Goal: Information Seeking & Learning: Learn about a topic

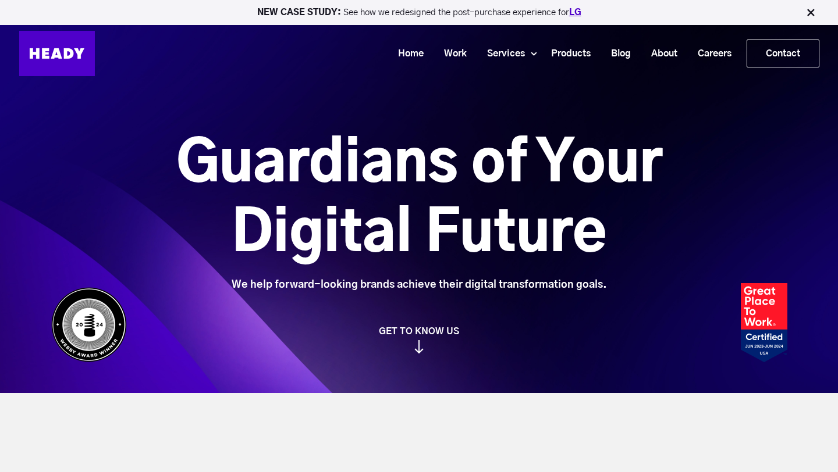
click at [575, 13] on link "LG" at bounding box center [575, 12] width 12 height 9
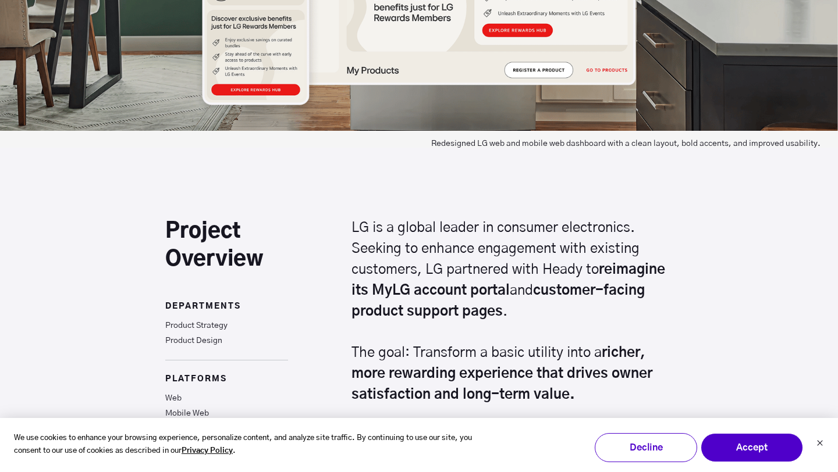
scroll to position [625, 0]
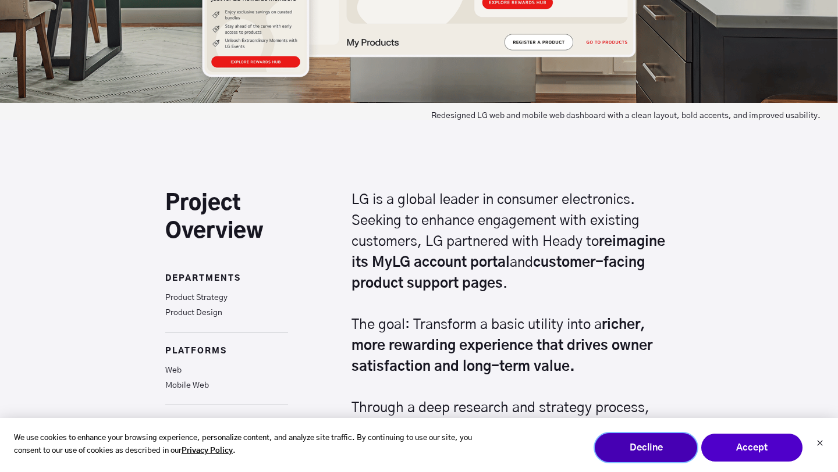
click at [656, 445] on button "Decline" at bounding box center [646, 447] width 102 height 29
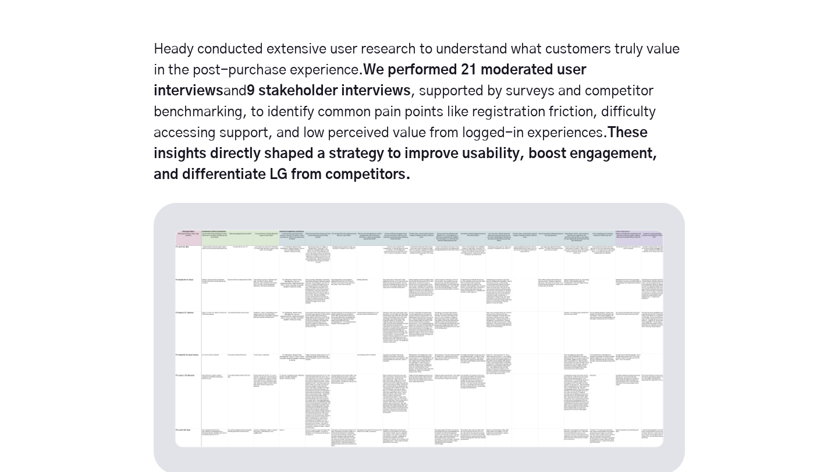
scroll to position [3370, 0]
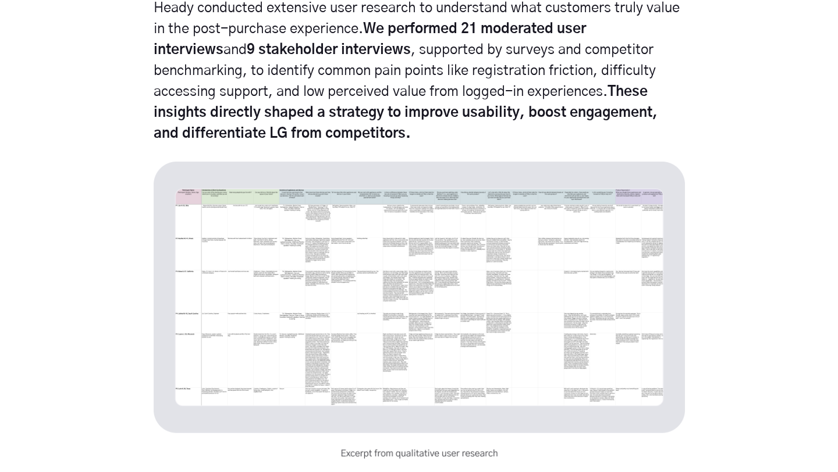
click at [578, 315] on img at bounding box center [419, 311] width 531 height 299
click at [481, 298] on img at bounding box center [419, 311] width 531 height 299
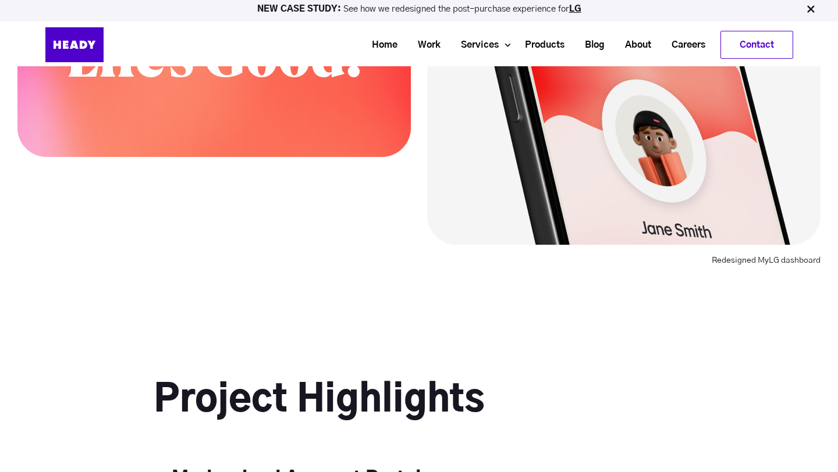
scroll to position [1637, 0]
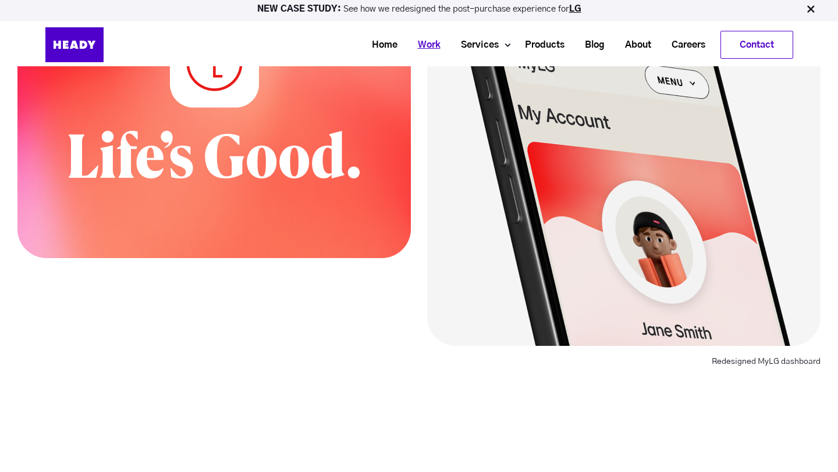
click at [427, 40] on link "Work" at bounding box center [424, 45] width 43 height 22
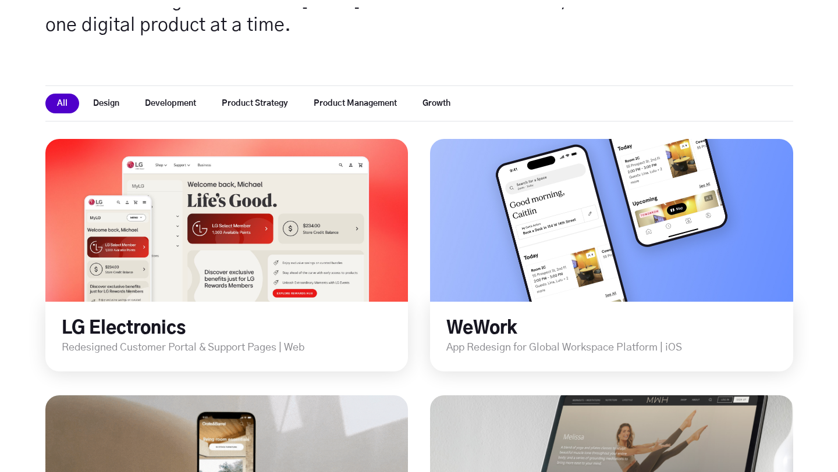
scroll to position [367, 0]
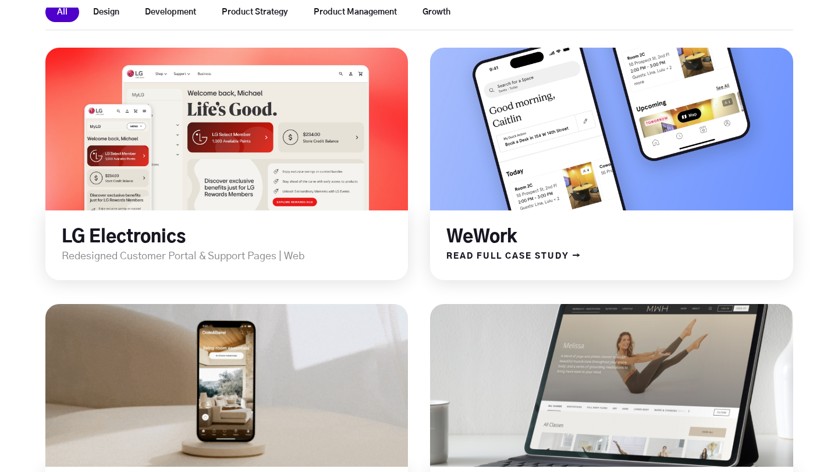
click at [574, 205] on link at bounding box center [611, 129] width 435 height 196
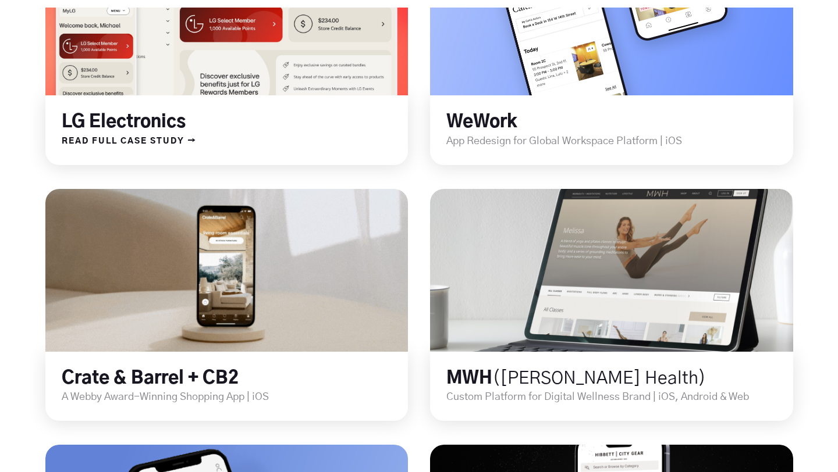
scroll to position [555, 0]
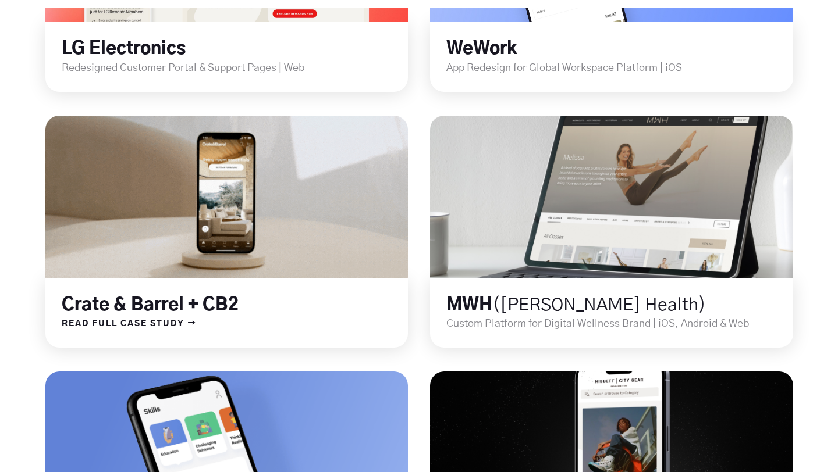
click at [119, 300] on link "Crate & Barrel + CB2" at bounding box center [150, 305] width 177 height 17
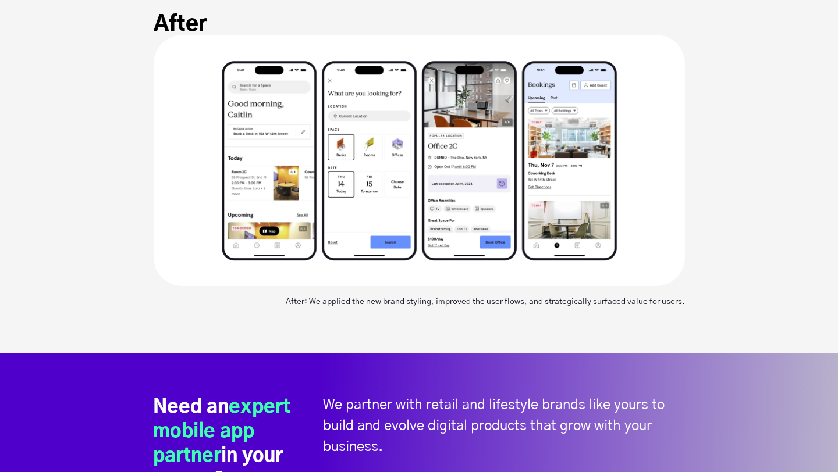
scroll to position [4168, 0]
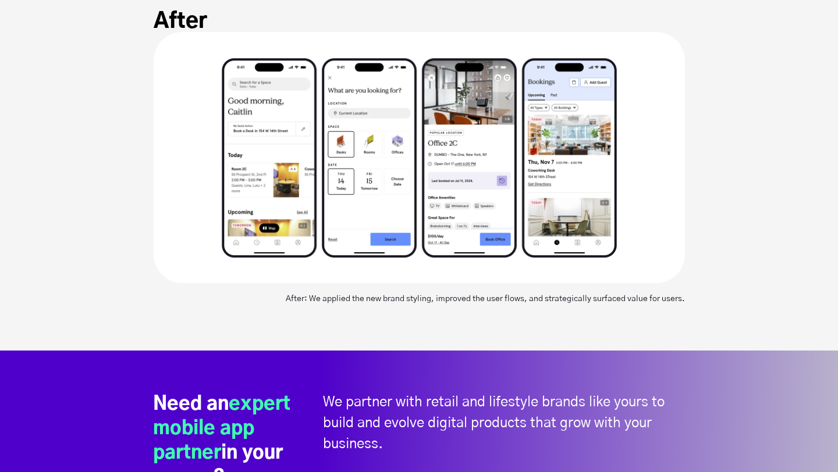
click at [474, 280] on img at bounding box center [419, 158] width 531 height 252
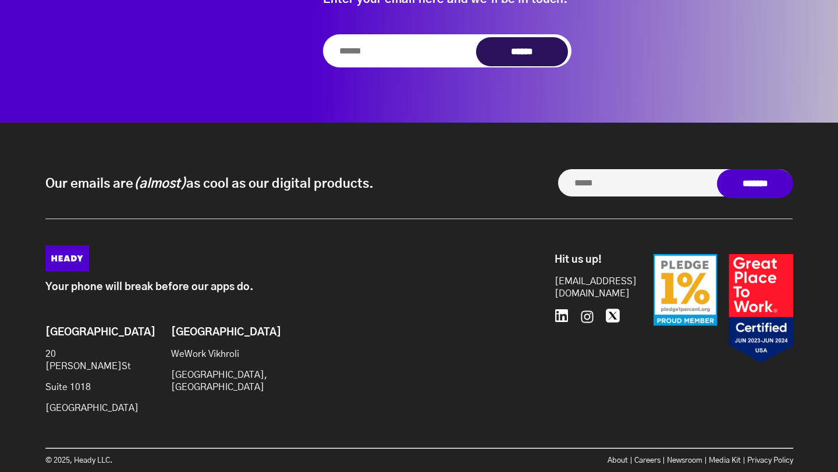
scroll to position [4686, 0]
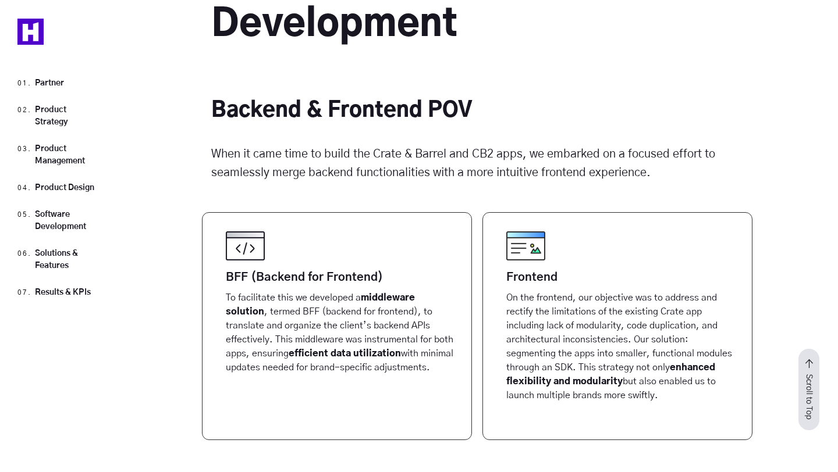
scroll to position [6154, 0]
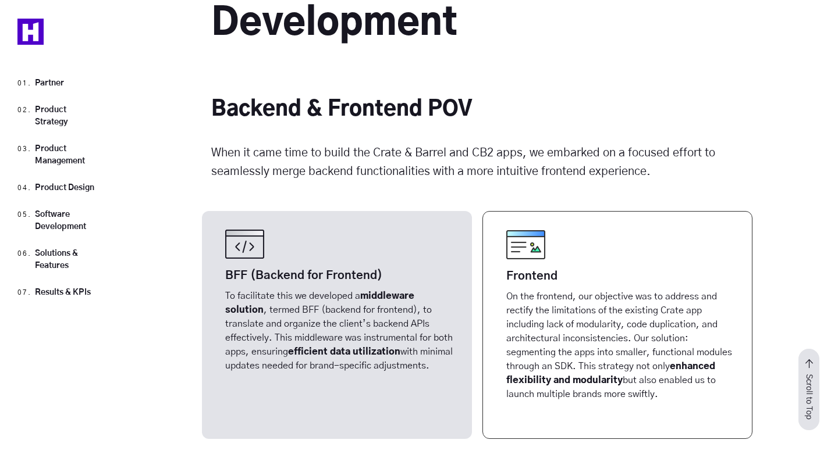
click at [315, 271] on div "BFF (Backend for Frontend)" at bounding box center [320, 275] width 190 height 17
click at [310, 303] on p "To facilitate this we developed a middleware solution , termed BFF (backend for…" at bounding box center [339, 340] width 229 height 102
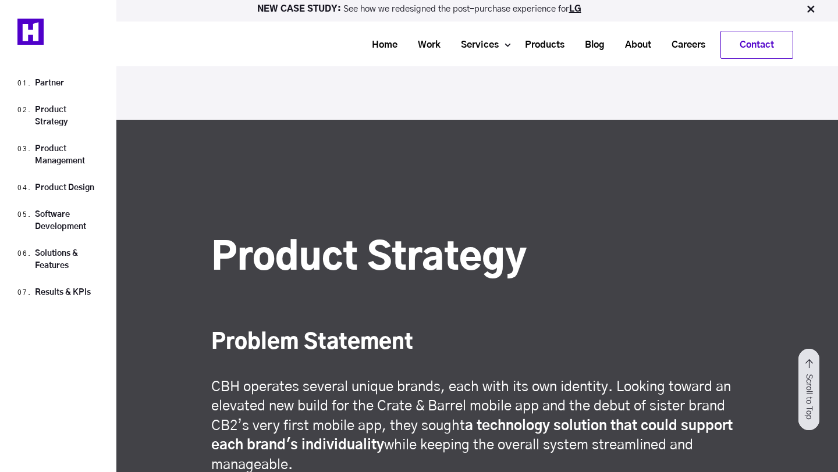
scroll to position [1057, 0]
